Goal: Transaction & Acquisition: Book appointment/travel/reservation

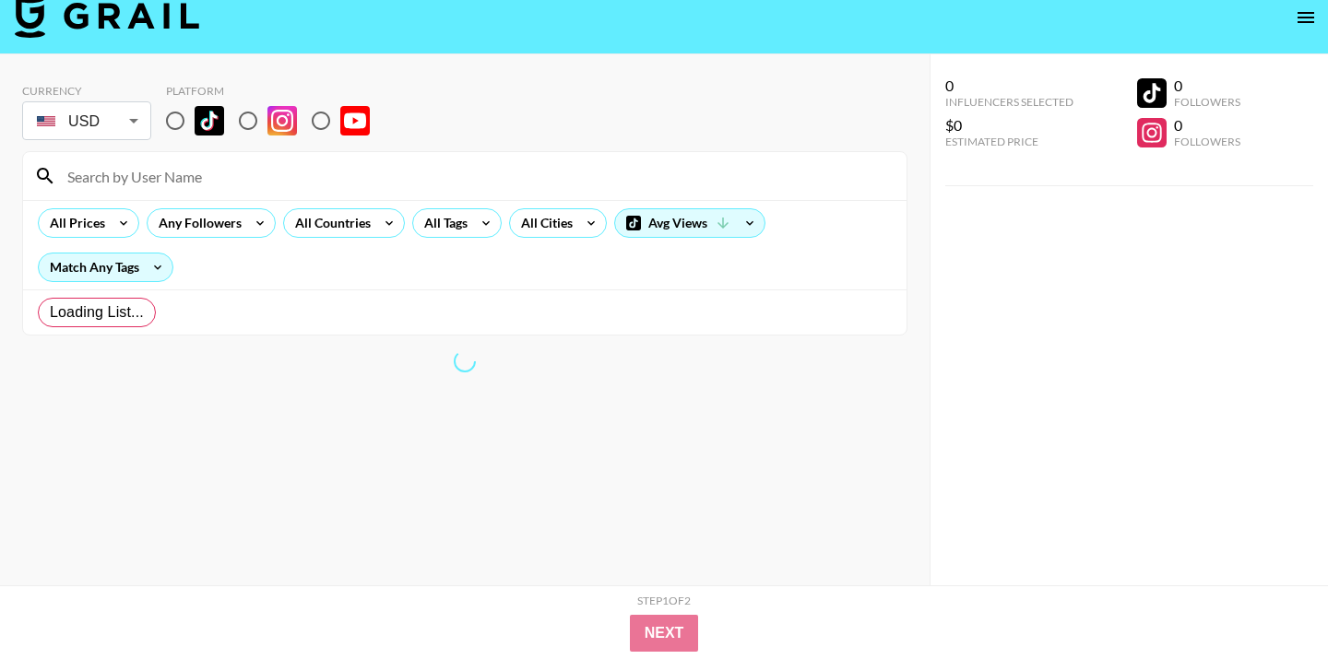
scroll to position [74, 0]
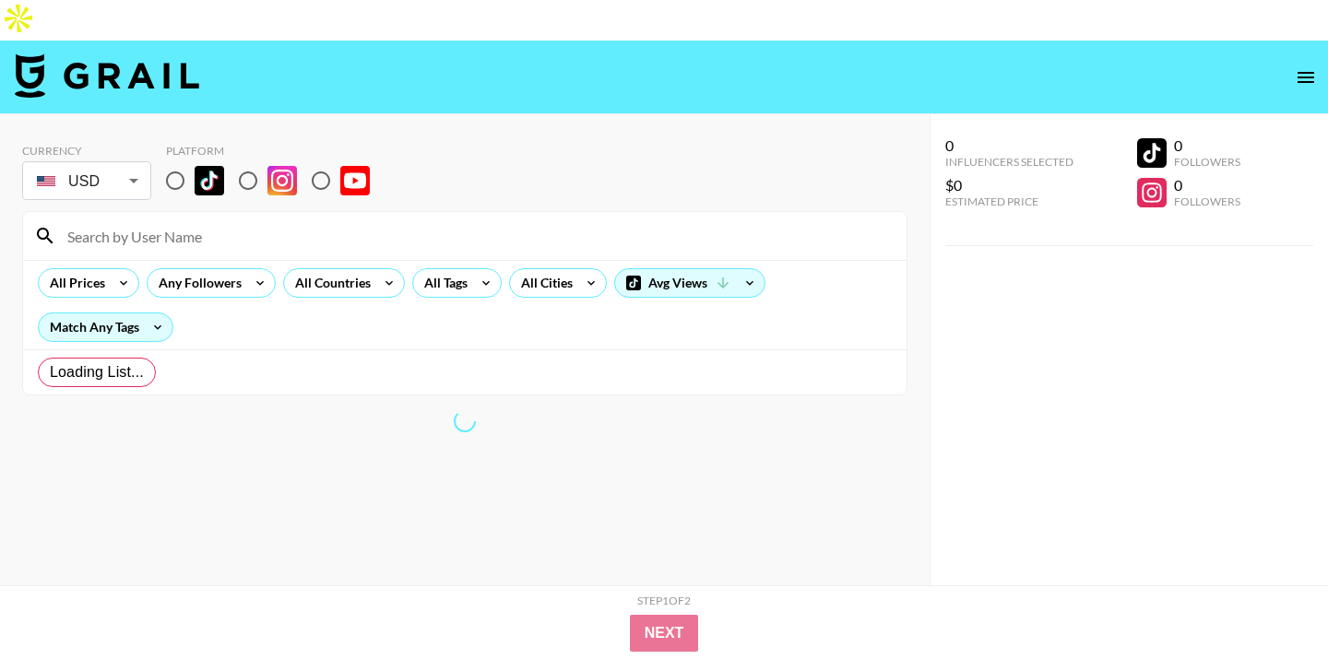
radio input "true"
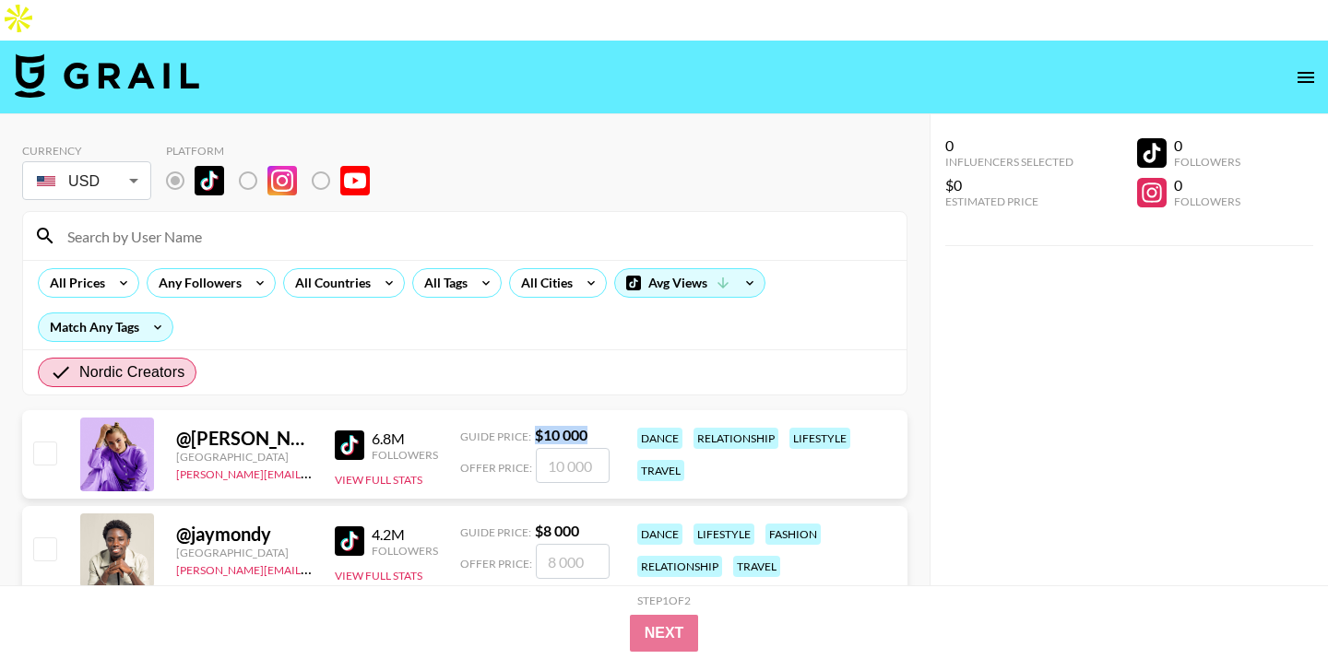
drag, startPoint x: 532, startPoint y: 392, endPoint x: 599, endPoint y: 392, distance: 67.3
click at [599, 426] on div "Guide Price: $ 10 000" at bounding box center [534, 435] width 149 height 18
copy strong "$ 10 000"
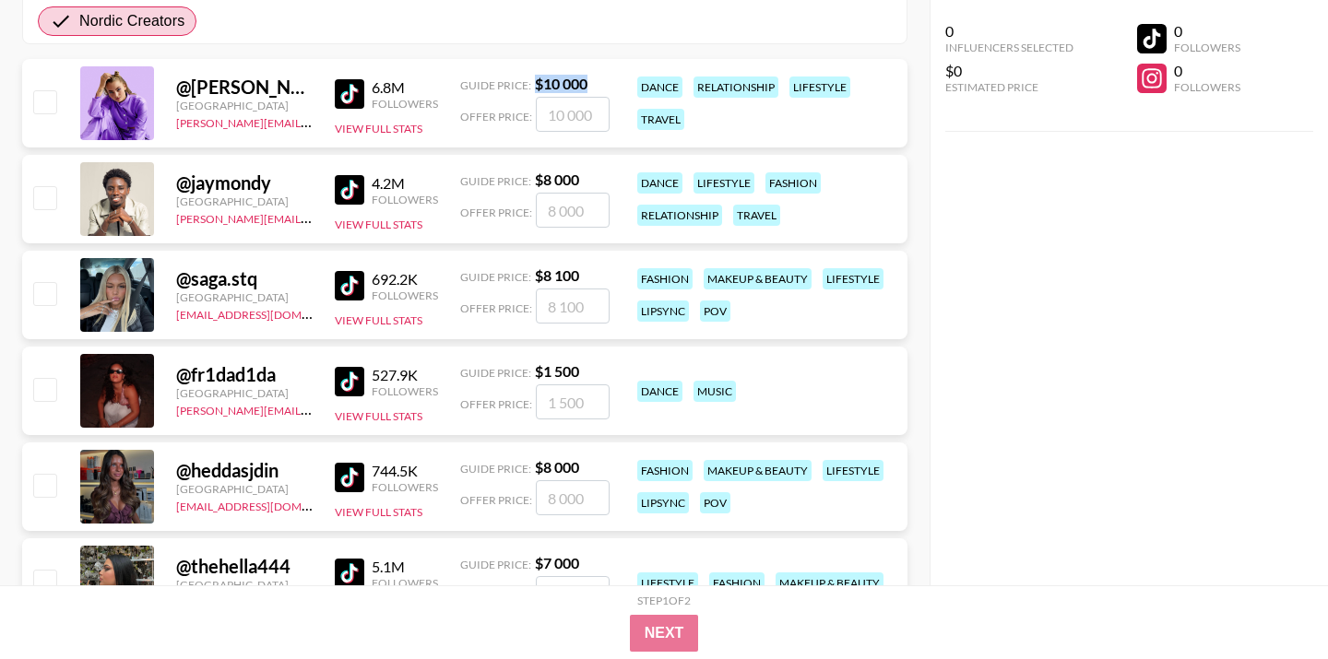
scroll to position [355, 0]
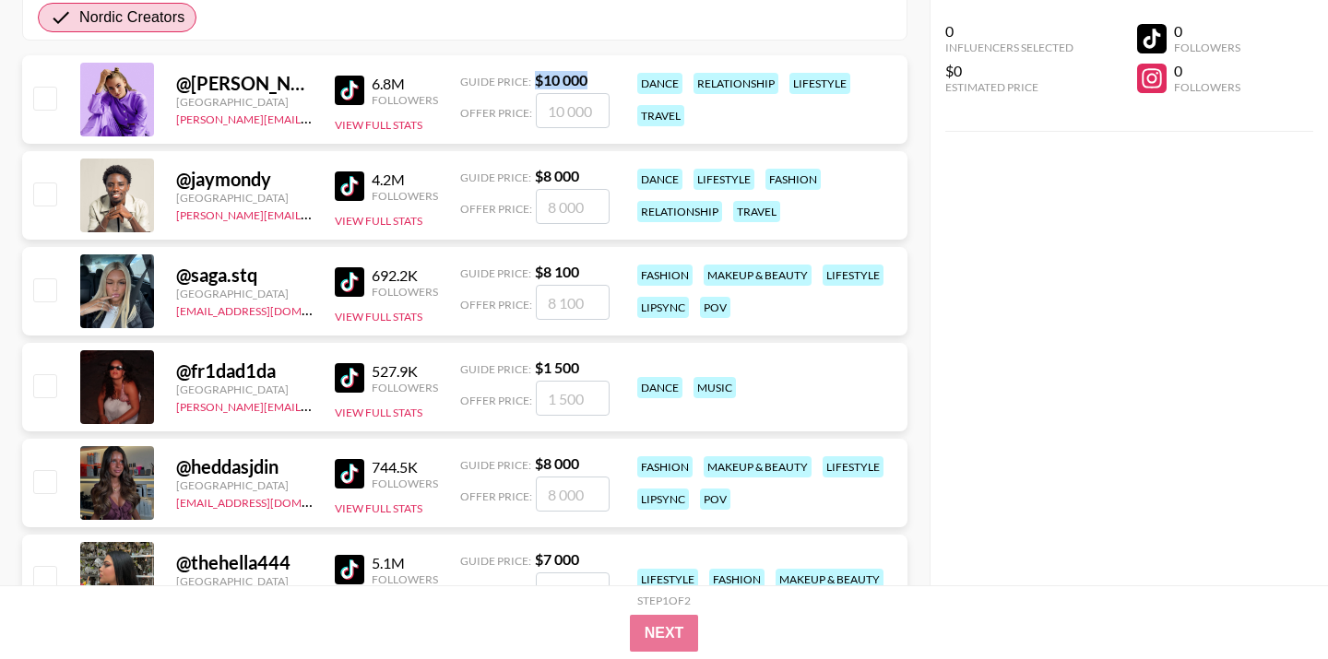
click at [120, 350] on div at bounding box center [117, 387] width 74 height 74
click at [349, 363] on img at bounding box center [350, 378] width 30 height 30
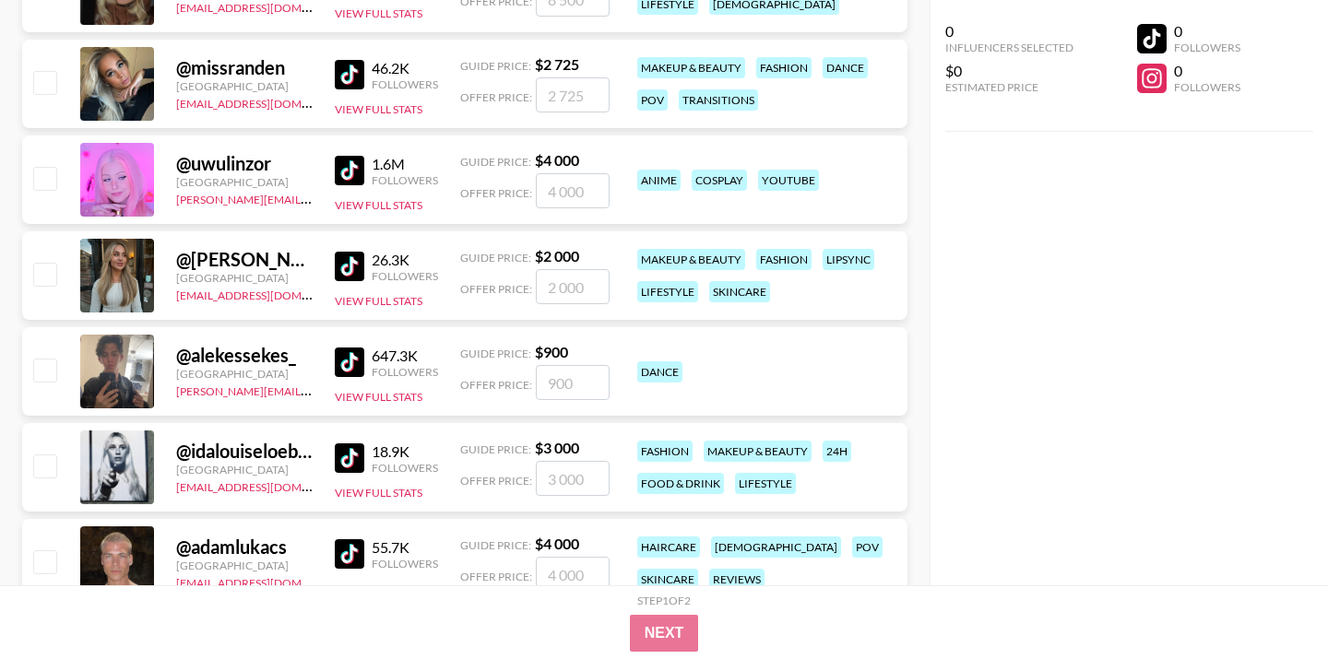
scroll to position [1826, 0]
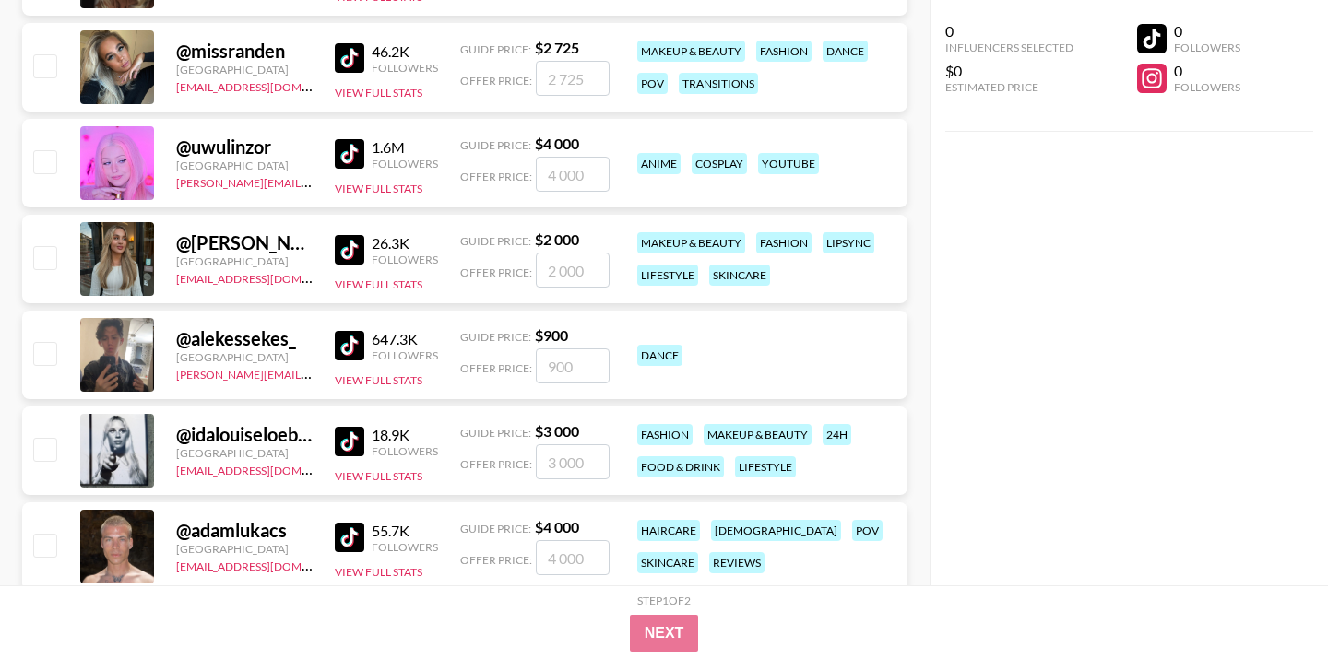
click at [342, 235] on img at bounding box center [350, 250] width 30 height 30
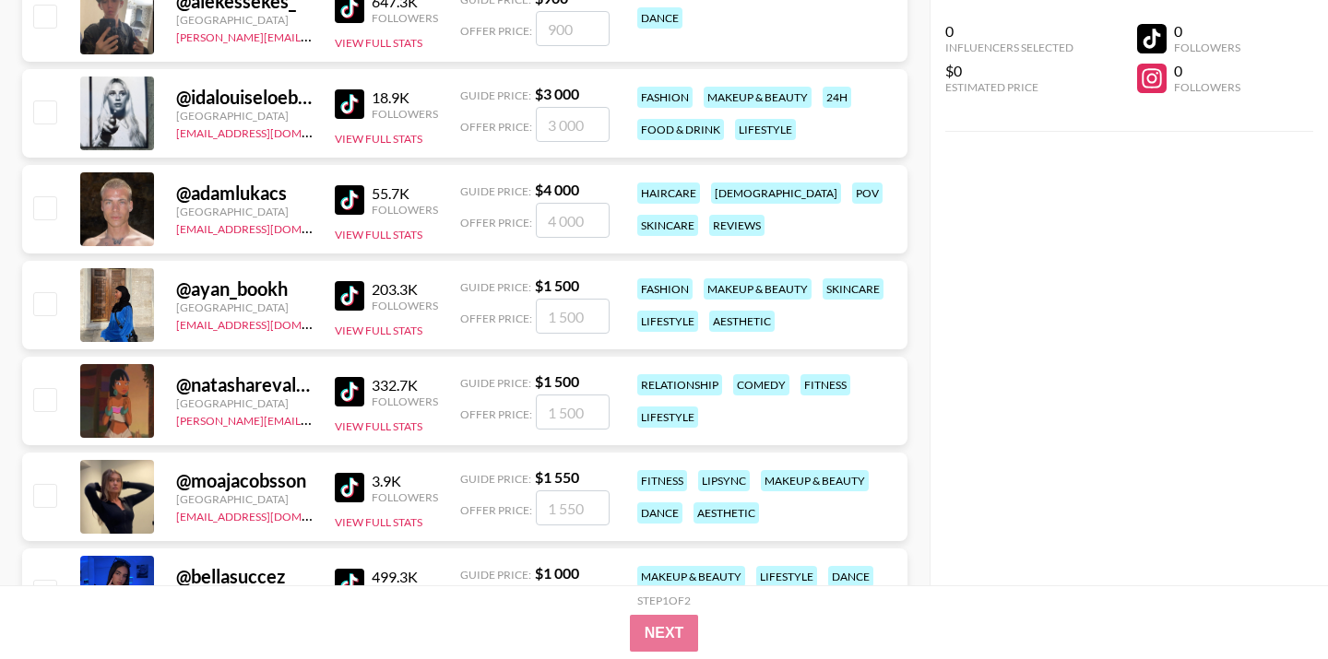
scroll to position [2164, 0]
click at [133, 268] on div at bounding box center [117, 304] width 74 height 74
click at [201, 277] on div "@ ayan_bookh" at bounding box center [244, 288] width 136 height 23
click at [361, 280] on img at bounding box center [350, 295] width 30 height 30
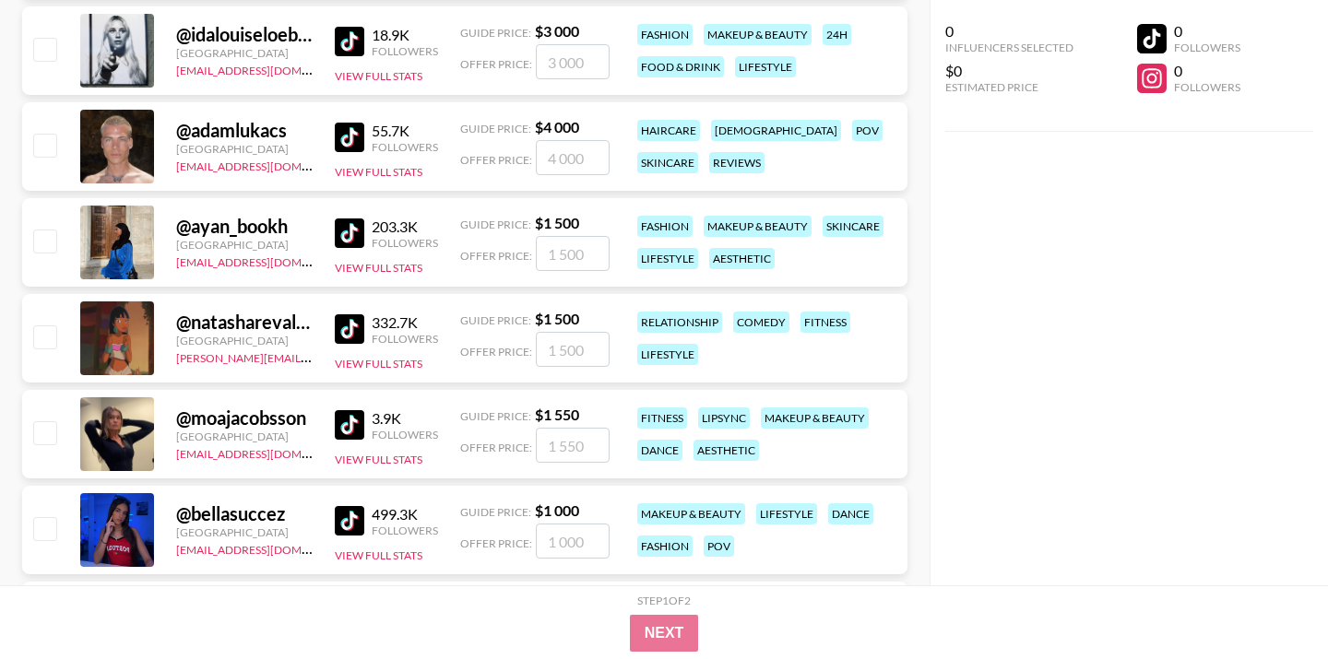
scroll to position [2265, 0]
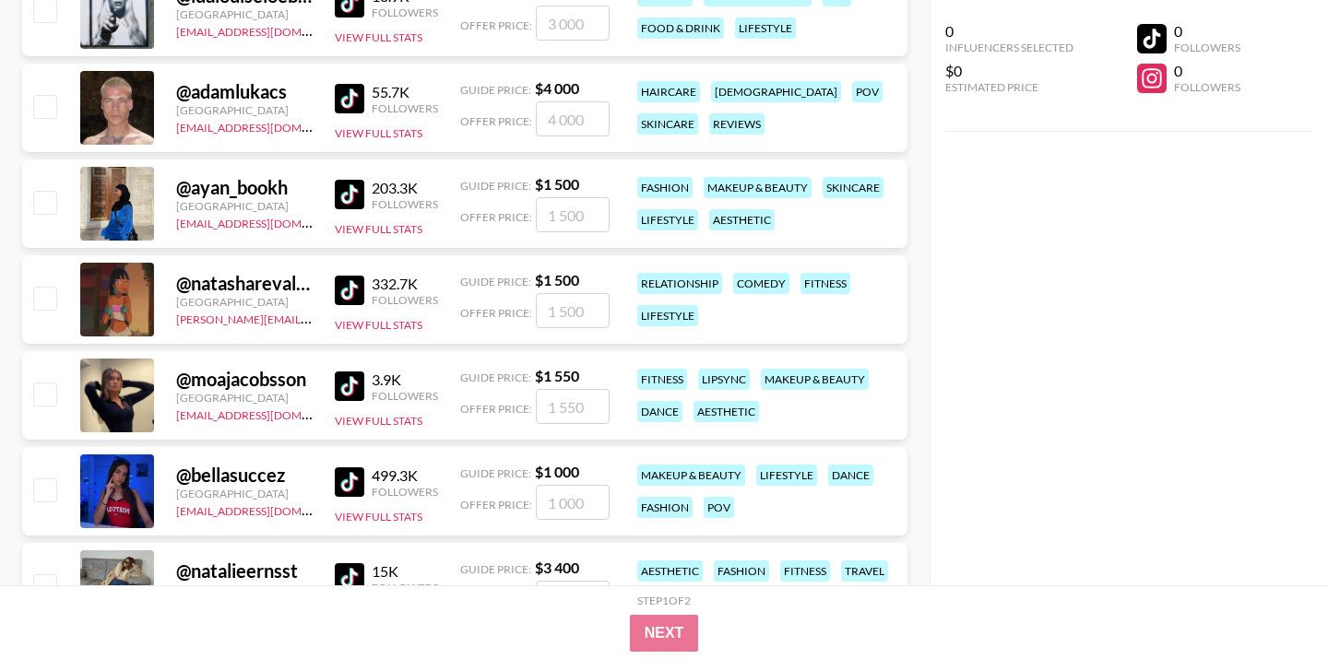
click at [349, 372] on img at bounding box center [350, 387] width 30 height 30
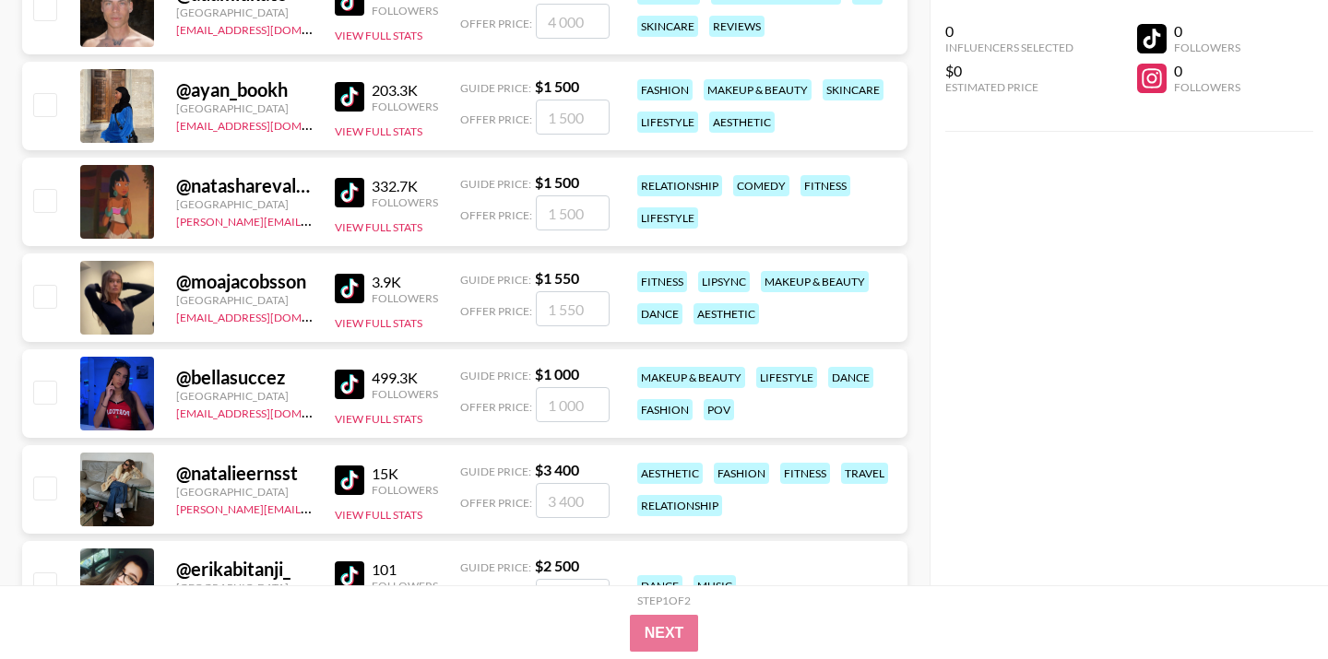
scroll to position [2364, 0]
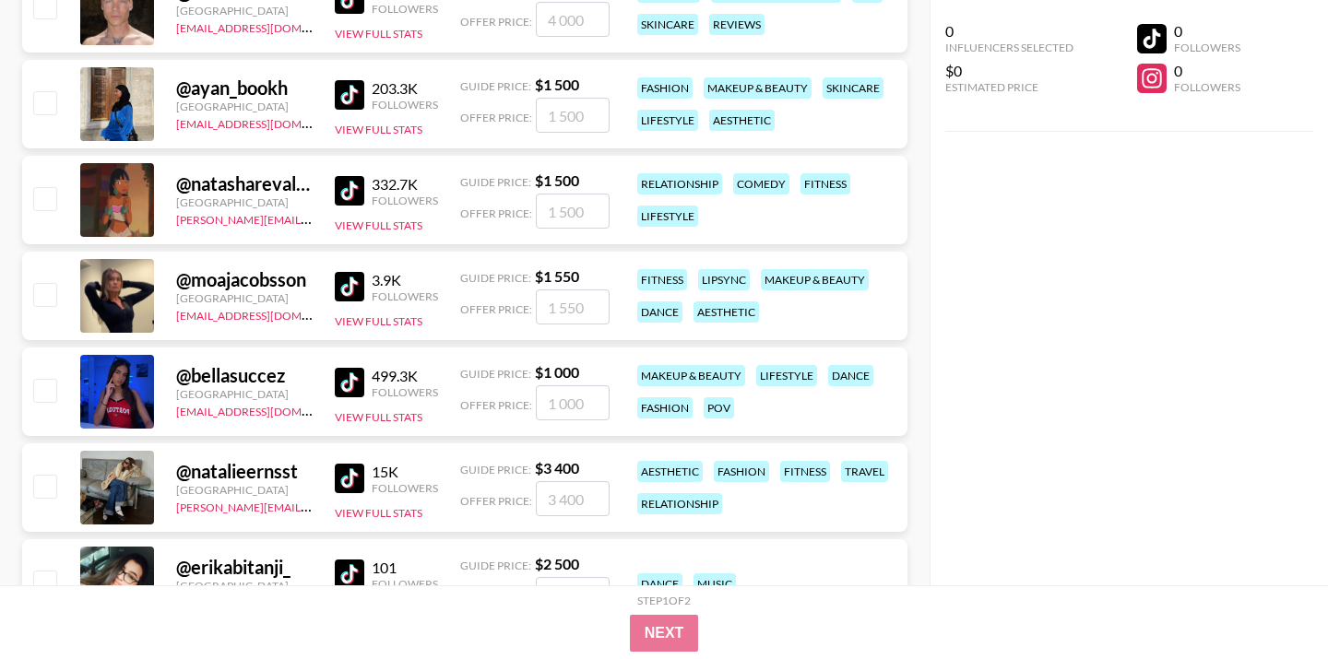
click at [346, 368] on img at bounding box center [350, 383] width 30 height 30
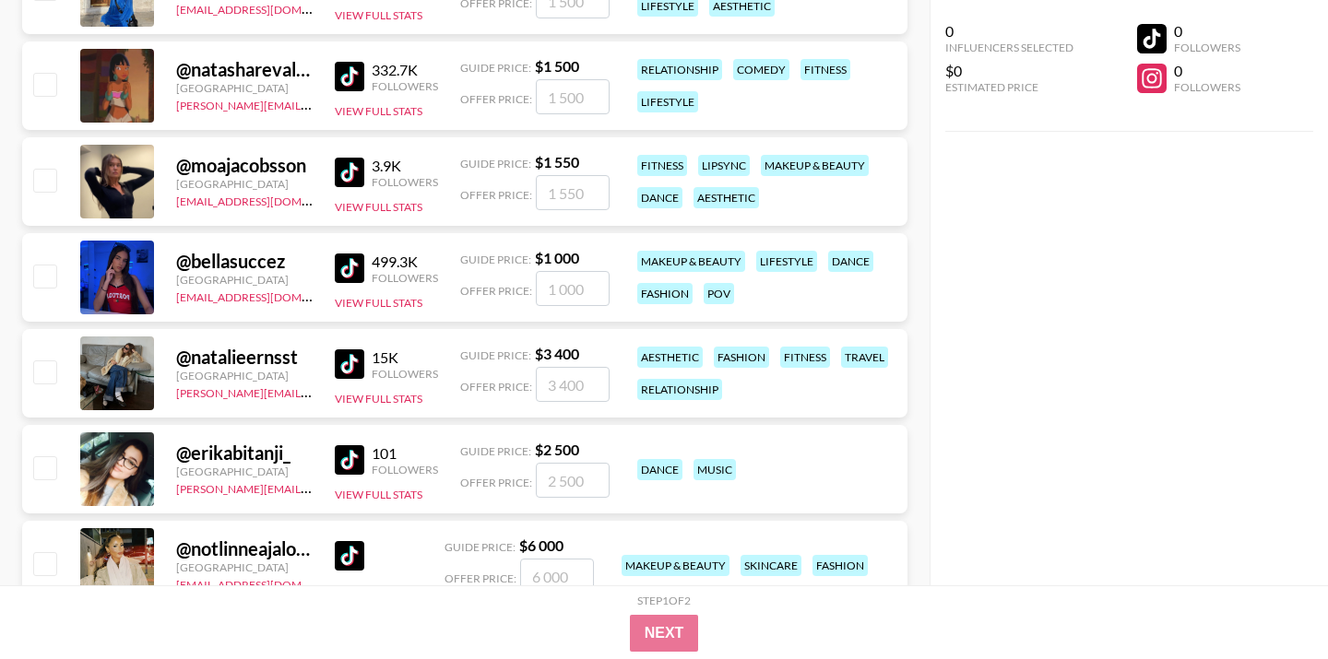
scroll to position [2480, 0]
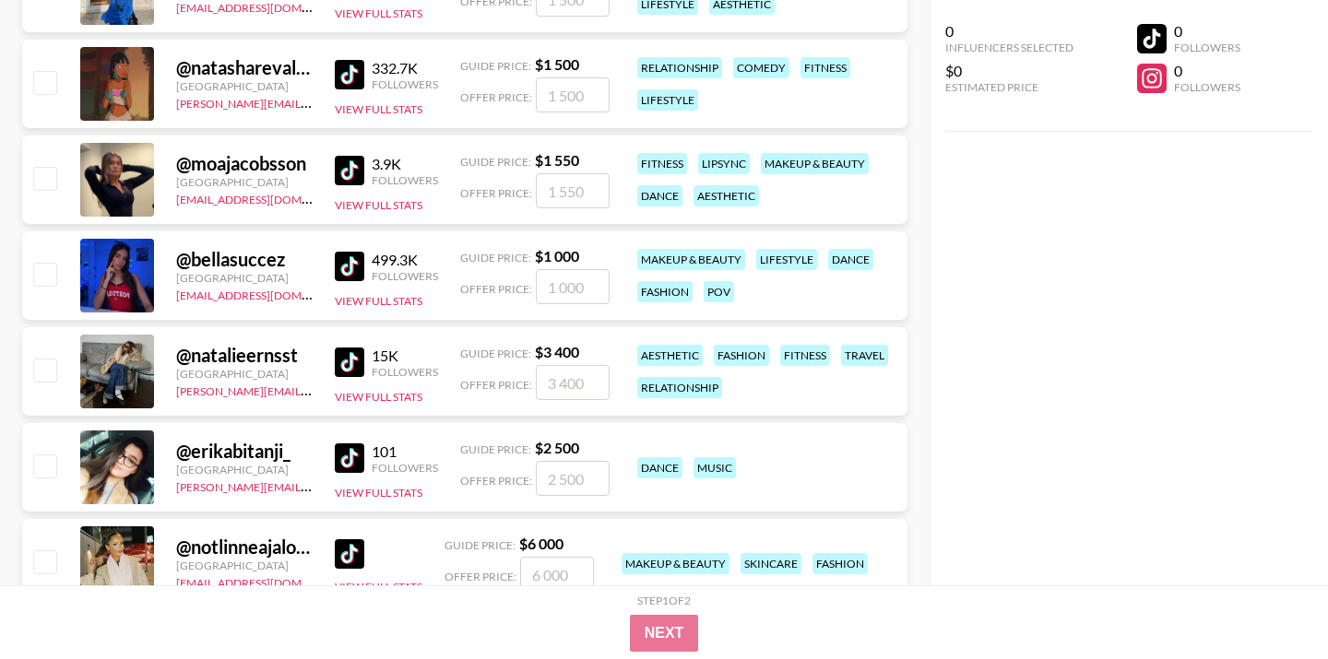
click at [346, 348] on img at bounding box center [350, 363] width 30 height 30
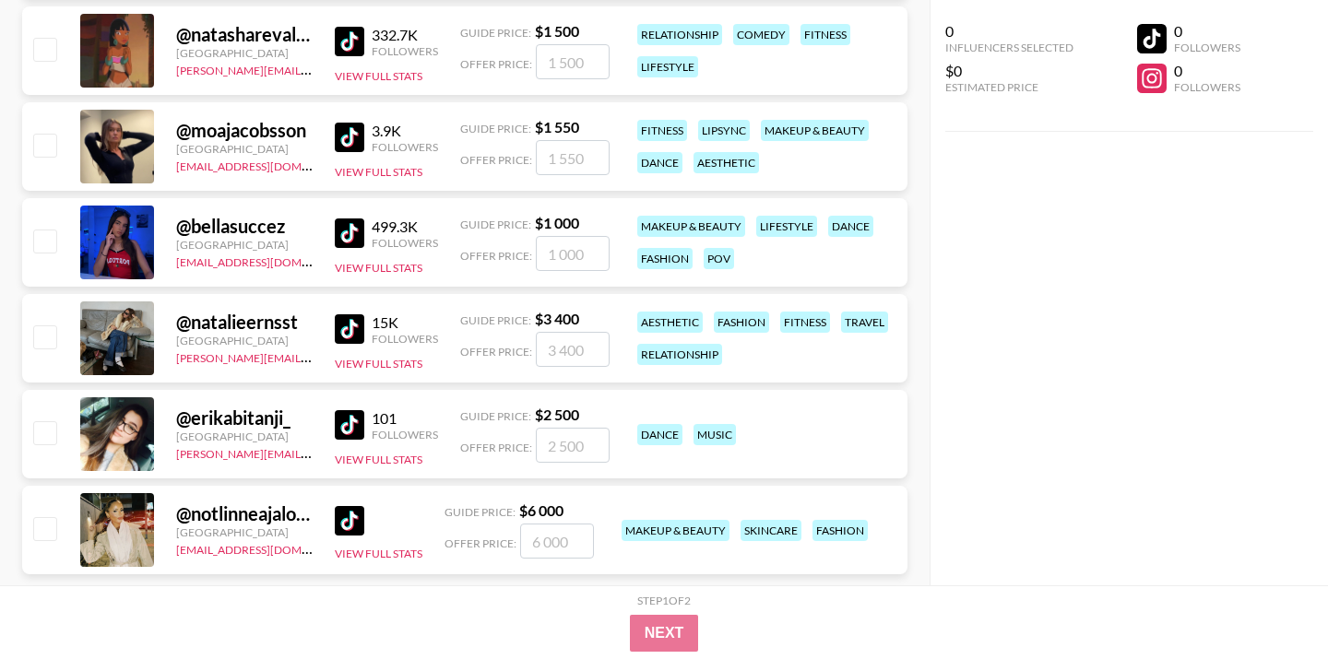
click at [346, 506] on img at bounding box center [350, 521] width 30 height 30
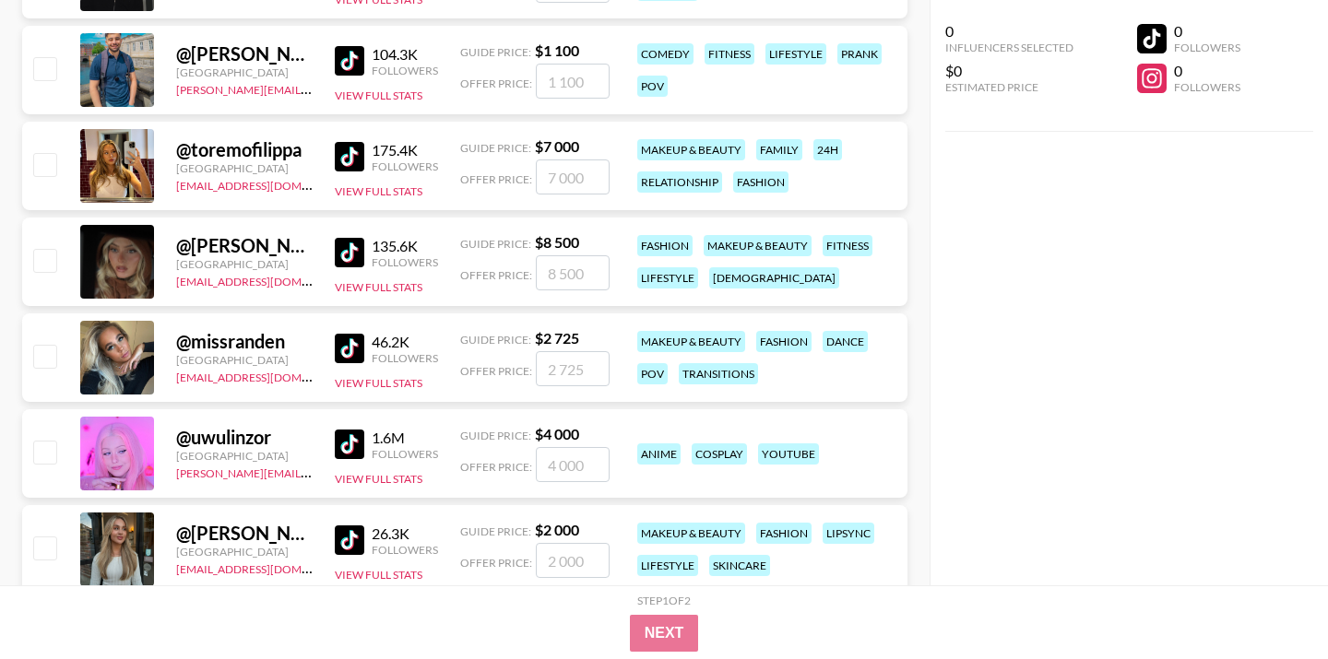
scroll to position [1463, 0]
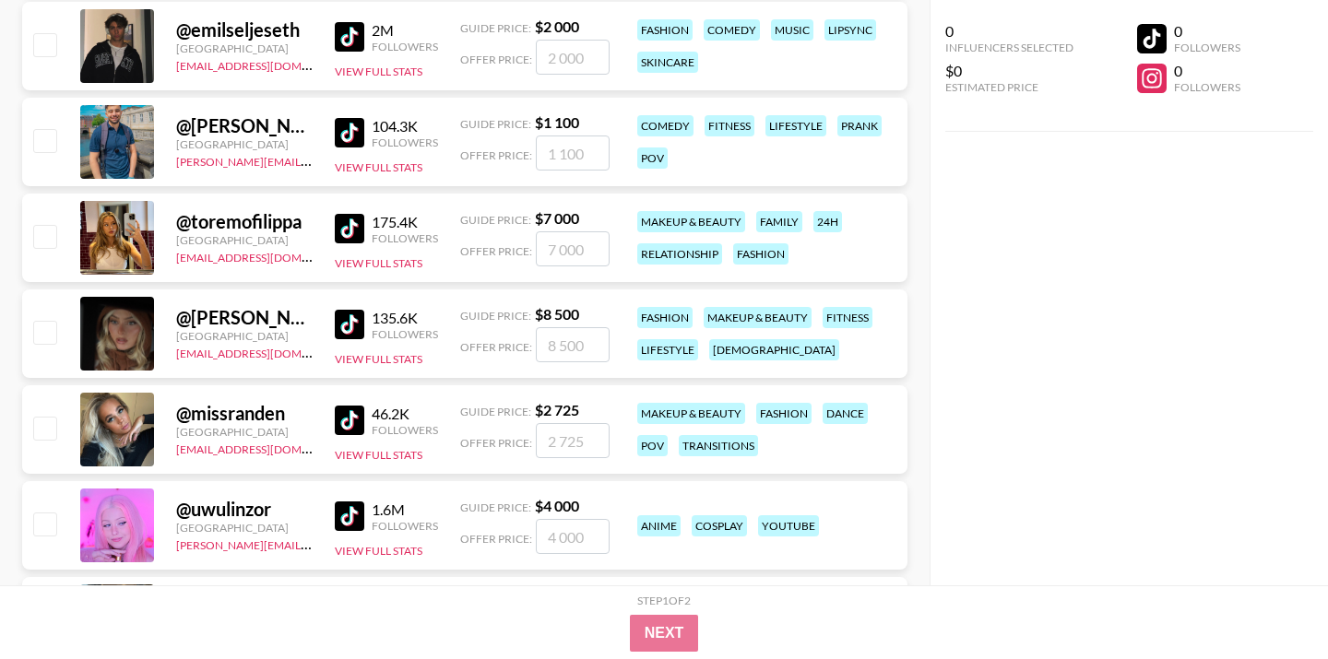
click at [349, 406] on img at bounding box center [350, 421] width 30 height 30
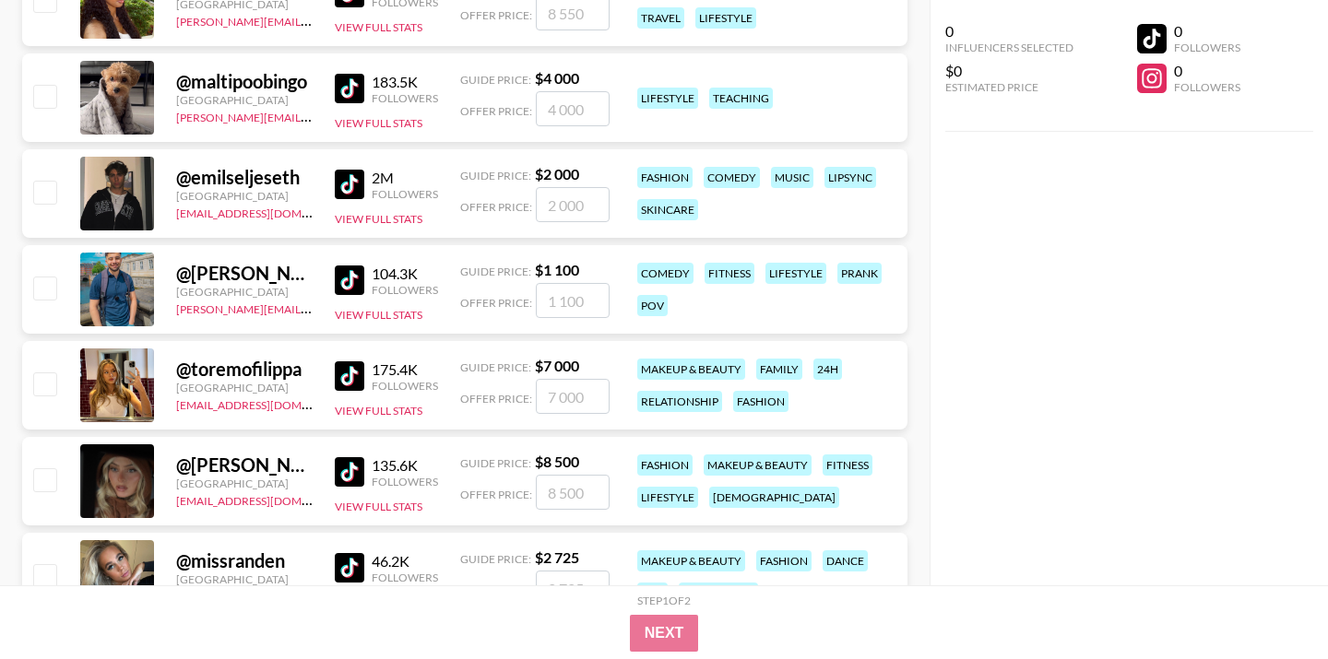
scroll to position [1278, 0]
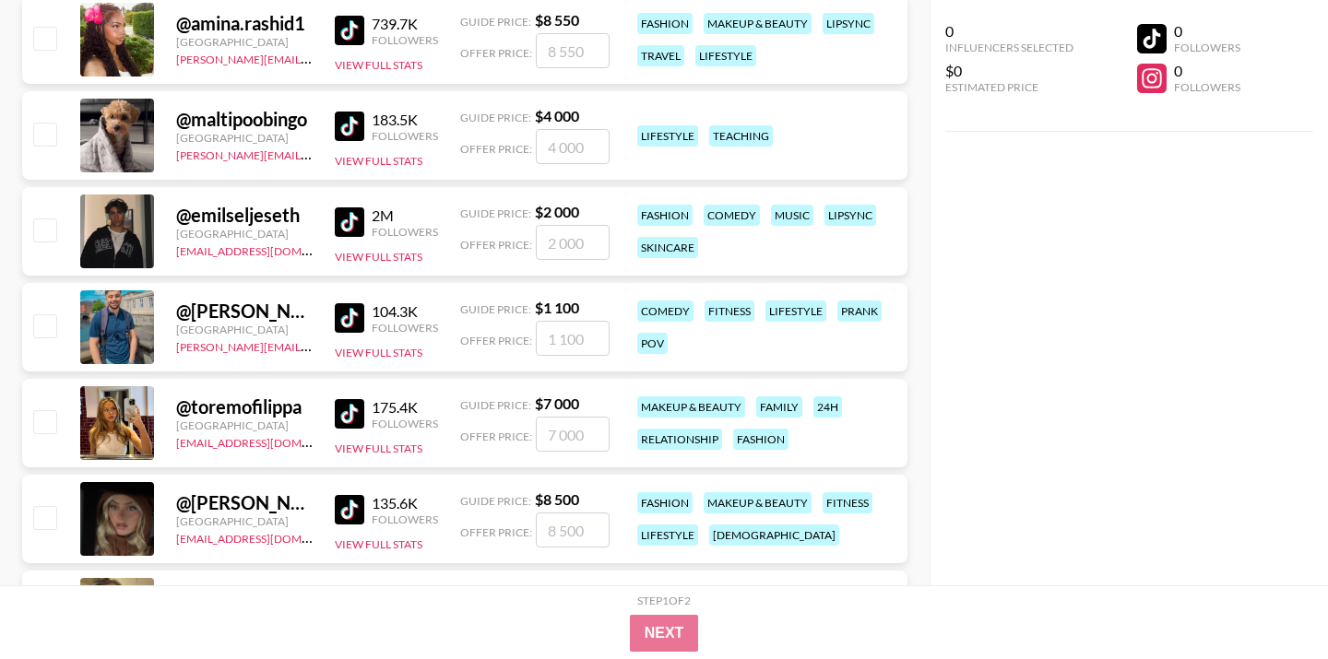
click at [347, 207] on img at bounding box center [350, 222] width 30 height 30
click at [120, 99] on div at bounding box center [117, 136] width 74 height 74
click at [337, 112] on img at bounding box center [350, 127] width 30 height 30
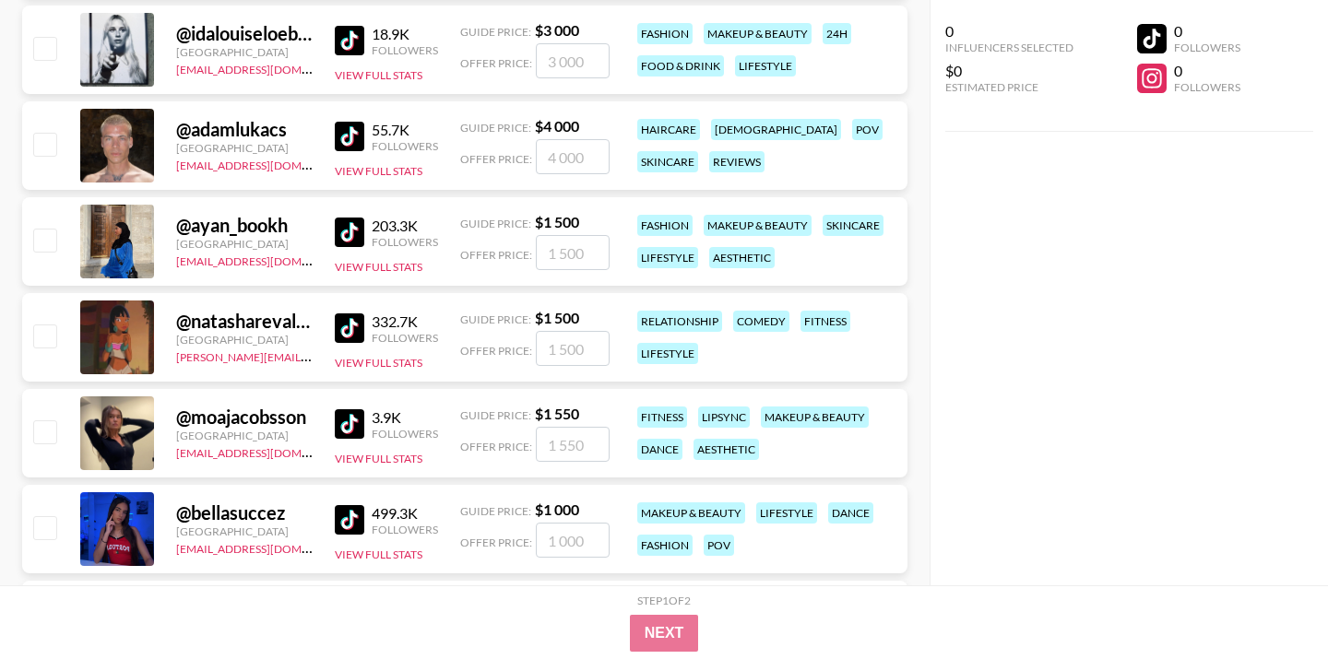
scroll to position [2231, 0]
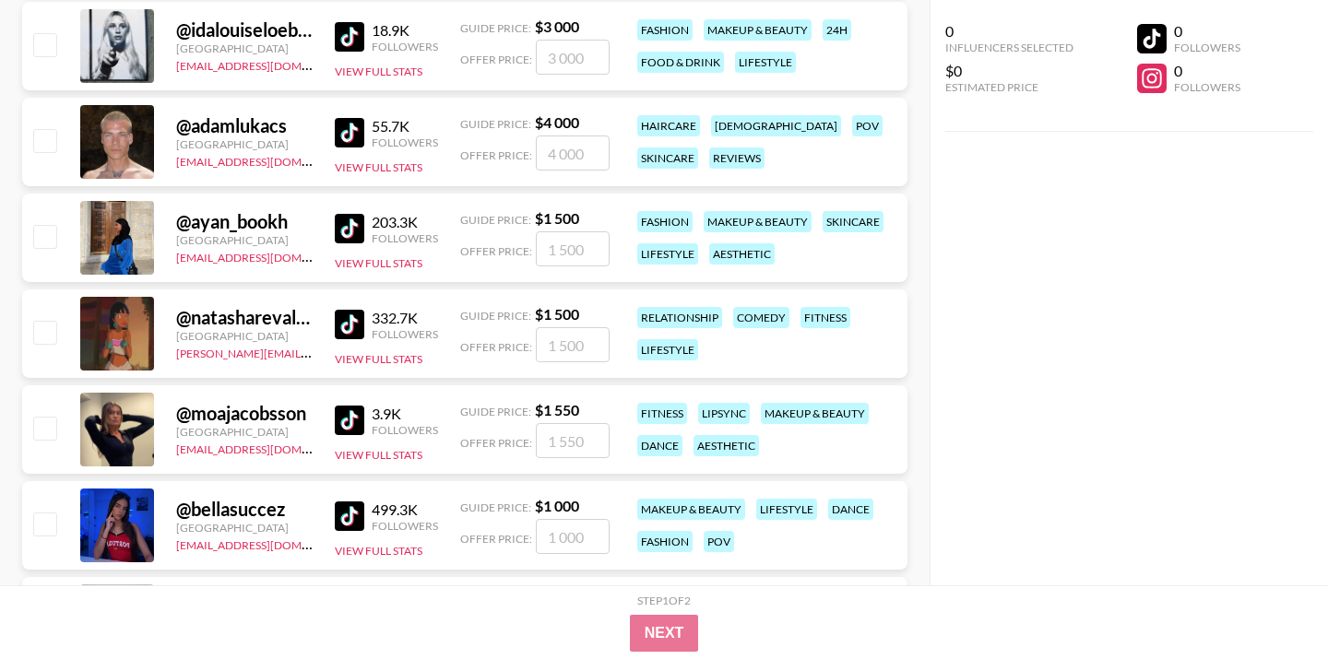
click at [343, 310] on img at bounding box center [350, 325] width 30 height 30
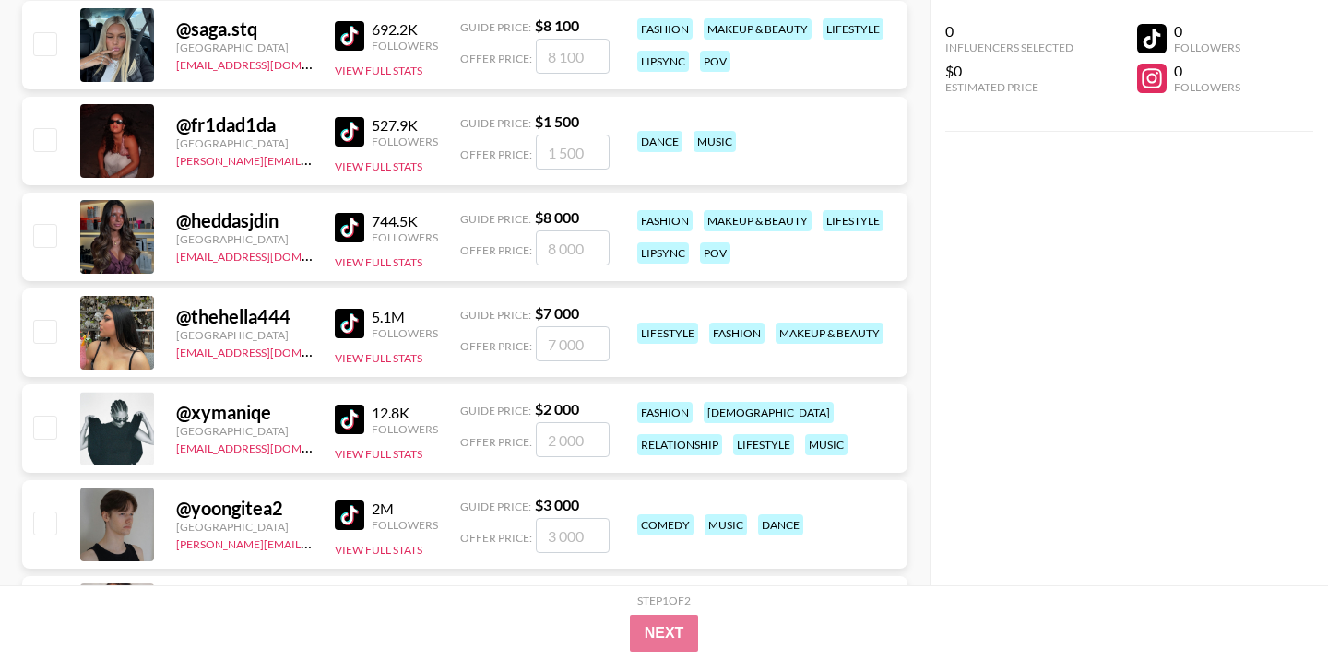
scroll to position [529, 0]
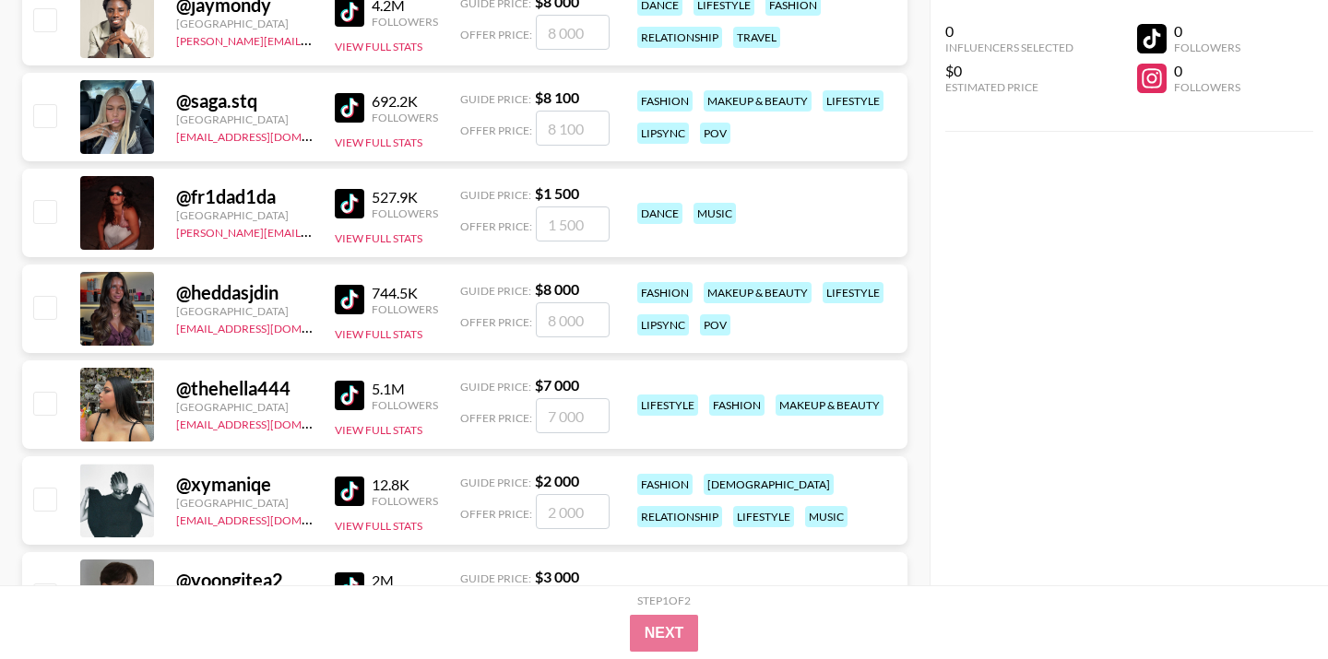
click at [349, 381] on img at bounding box center [350, 396] width 30 height 30
